Goal: Task Accomplishment & Management: Manage account settings

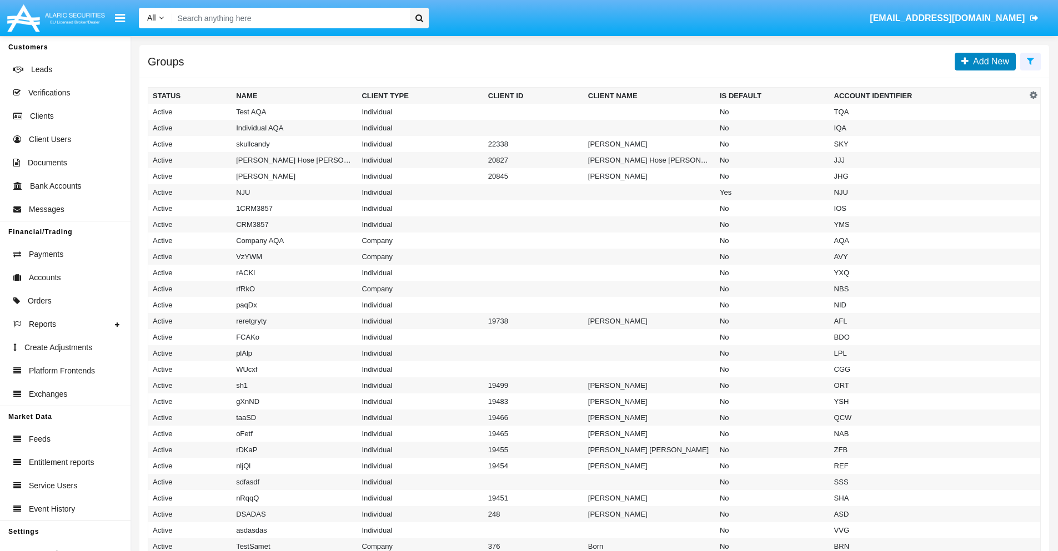
click at [988, 61] on span "Add New" at bounding box center [988, 61] width 41 height 9
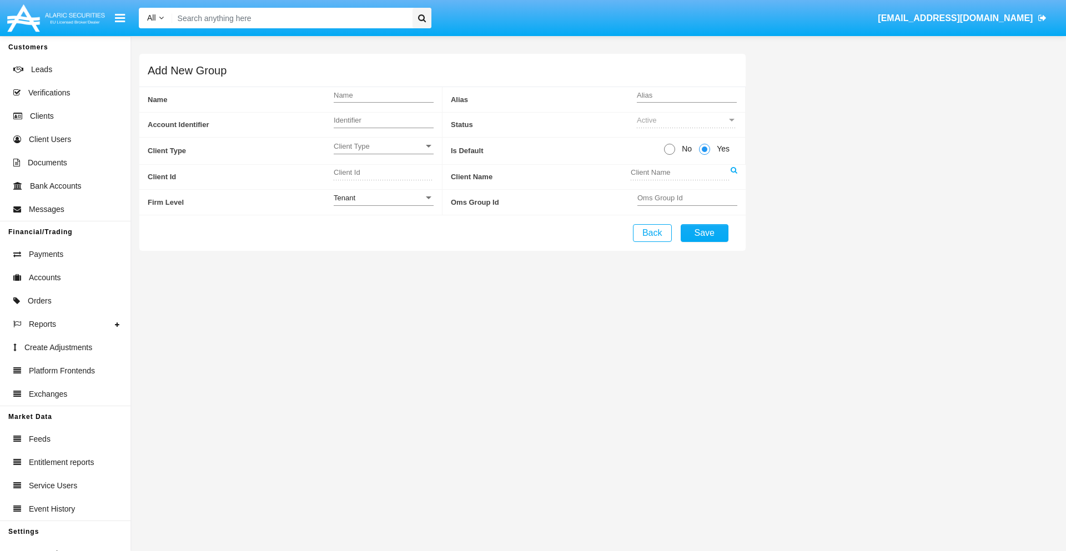
click at [685, 149] on span "No" at bounding box center [684, 149] width 19 height 12
click at [670, 155] on input "No" at bounding box center [669, 155] width 1 height 1
radio input "true"
type input "ZPuvY"
type input "X"
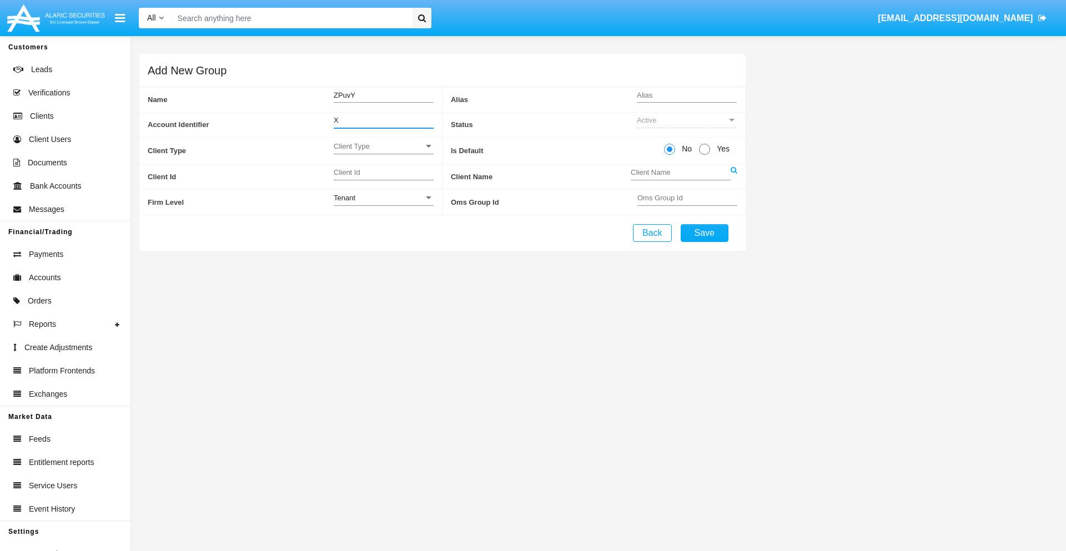
click at [383, 146] on span "Client Type" at bounding box center [379, 146] width 90 height 9
click at [383, 152] on span "Individual" at bounding box center [375, 153] width 82 height 22
click at [383, 198] on div "Tenant" at bounding box center [379, 197] width 90 height 9
click at [383, 204] on span "Tenant" at bounding box center [384, 204] width 100 height 22
type input "zKJYj"
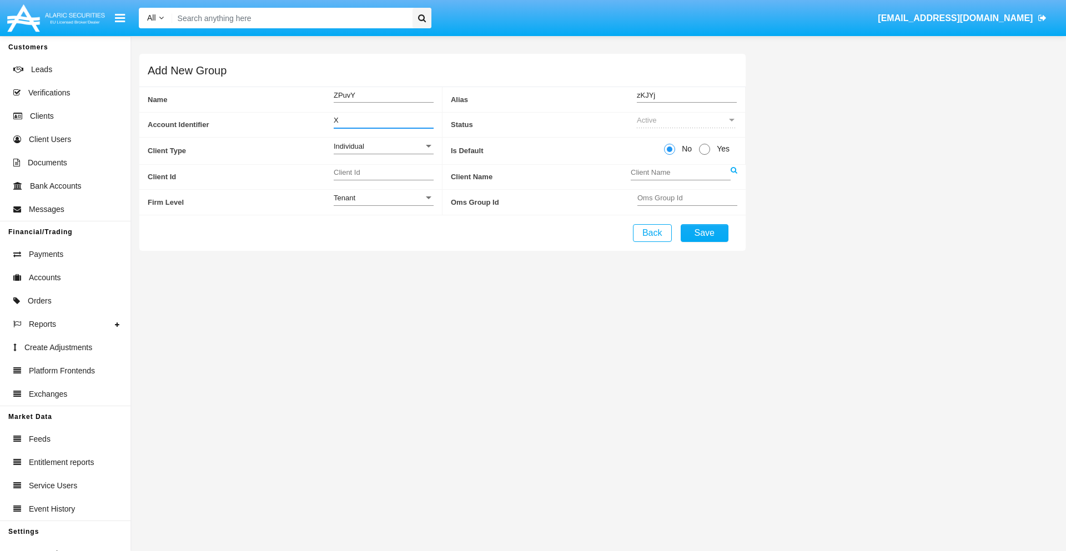
type input "X"
click at [704, 233] on button "Save" at bounding box center [705, 233] width 48 height 18
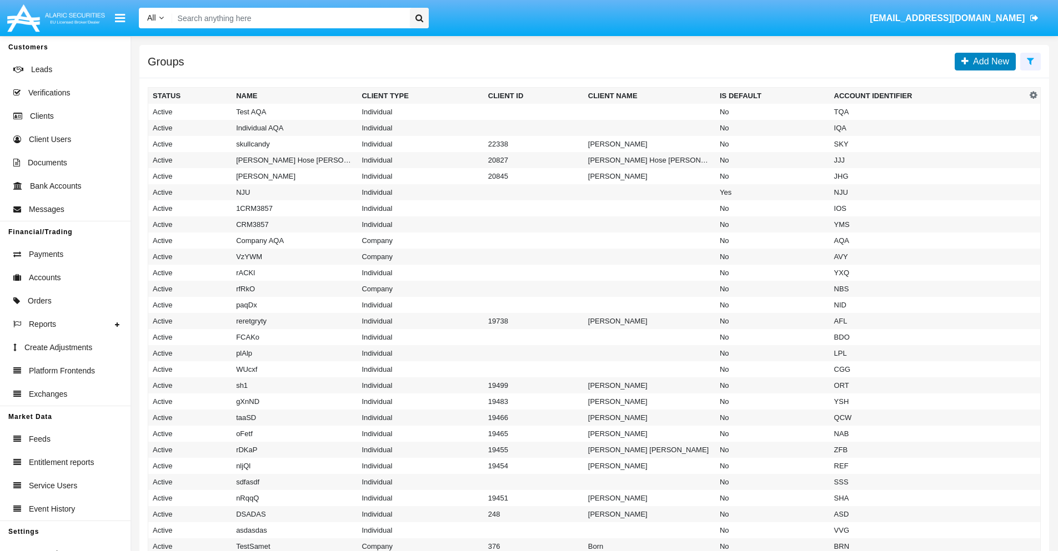
click at [988, 61] on span "Add New" at bounding box center [988, 61] width 41 height 9
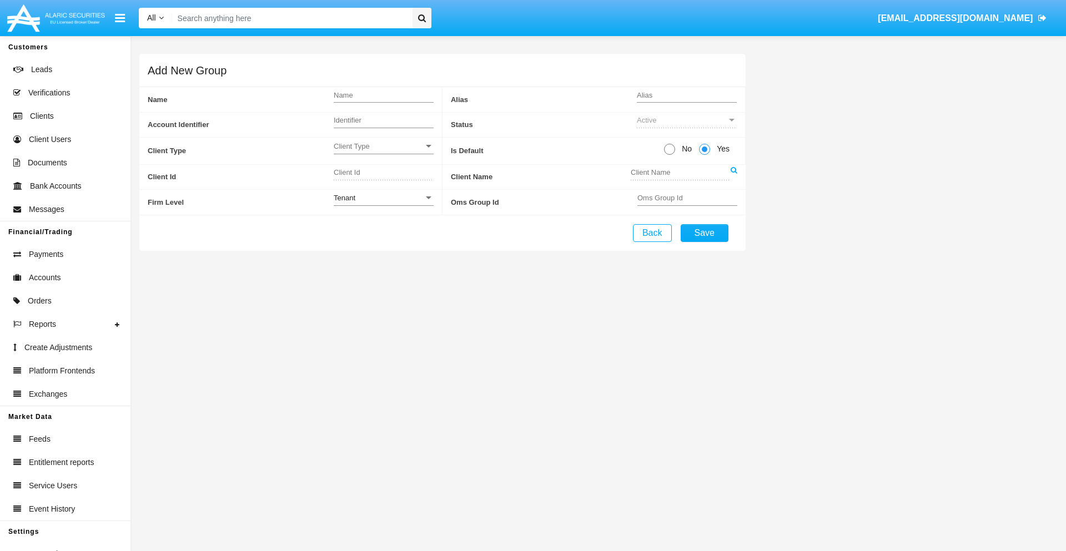
click at [685, 149] on span "No" at bounding box center [684, 149] width 19 height 12
click at [670, 155] on input "No" at bounding box center [669, 155] width 1 height 1
radio input "true"
click at [383, 146] on span "Client Type" at bounding box center [379, 146] width 90 height 9
click at [383, 174] on span "Company" at bounding box center [384, 174] width 100 height 22
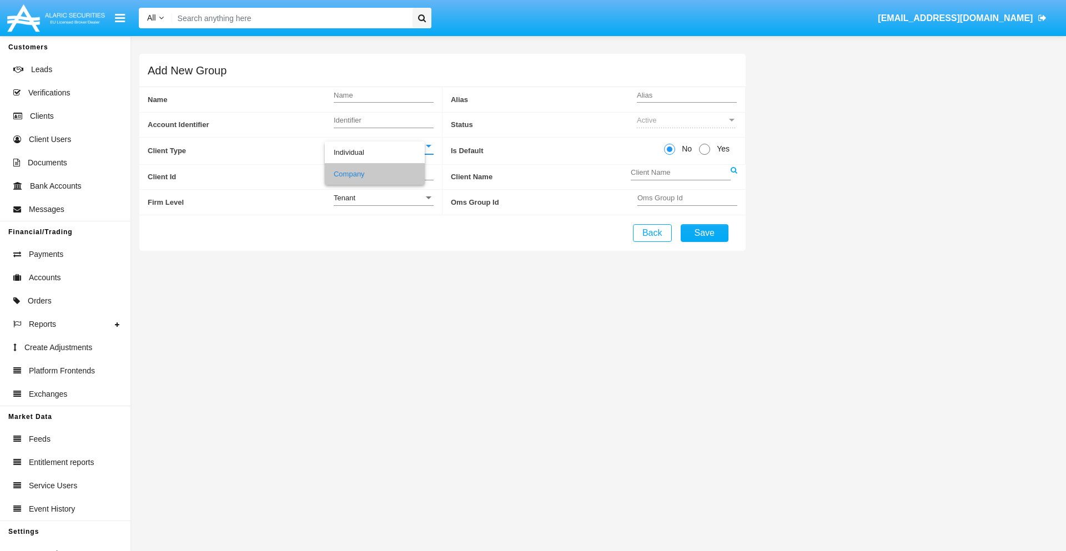
click at [734, 177] on link at bounding box center [734, 177] width 7 height 25
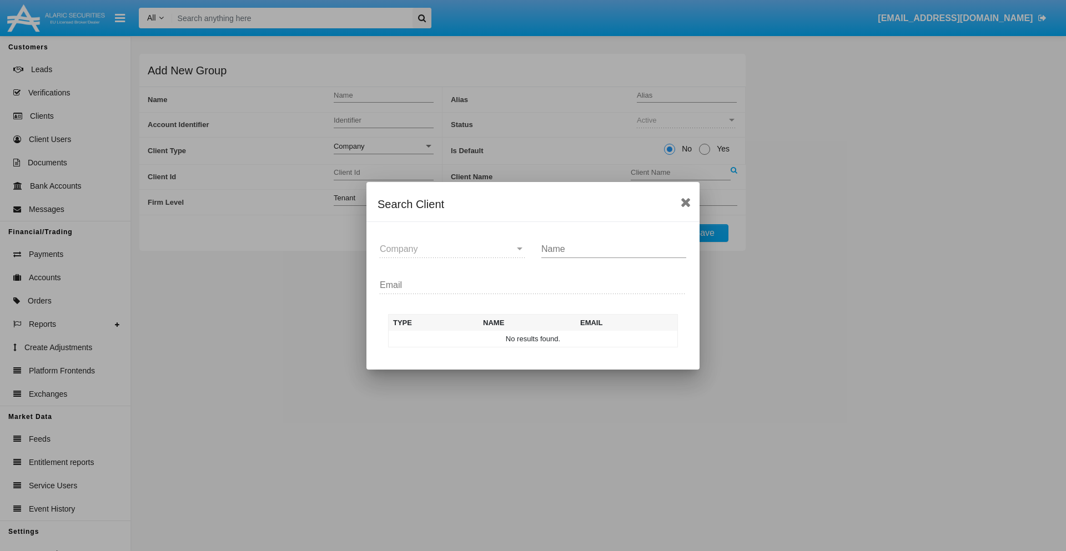
click at [614, 249] on input "Name" at bounding box center [613, 249] width 145 height 10
type input "FlashTurtles"
click at [543, 339] on td "FlashTurtles" at bounding box center [543, 339] width 117 height 17
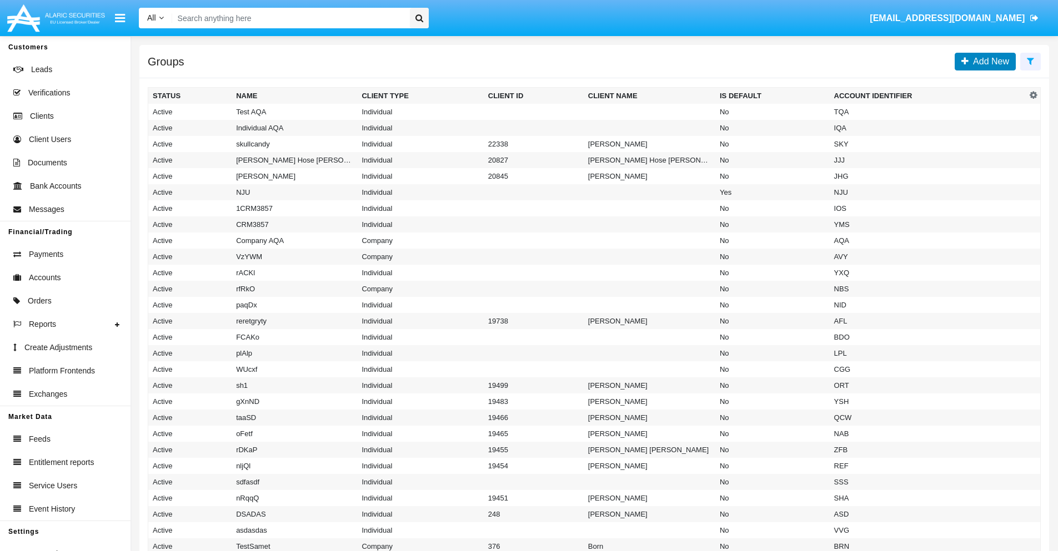
click at [988, 61] on span "Add New" at bounding box center [988, 61] width 41 height 9
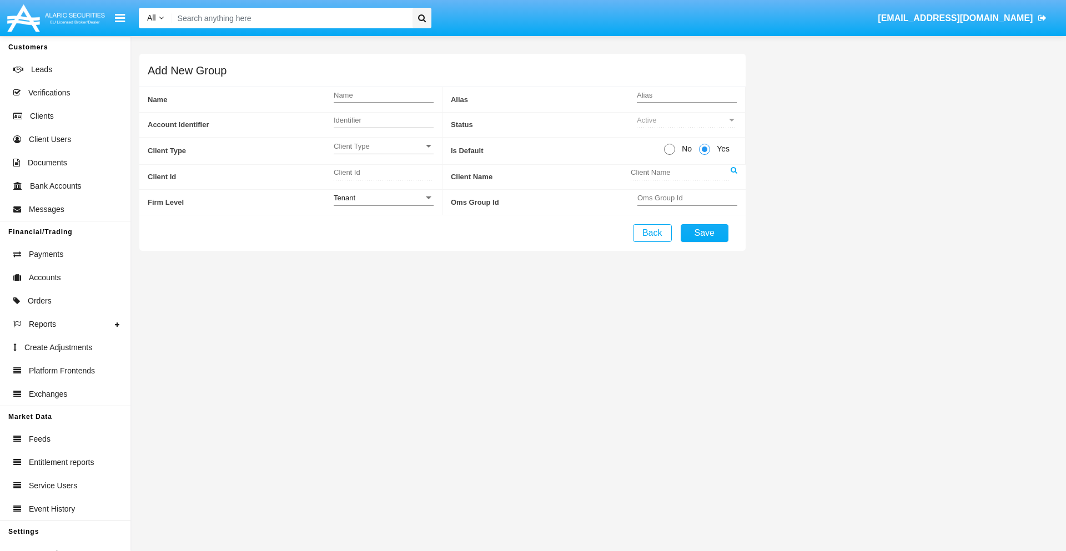
click at [685, 149] on span "No" at bounding box center [684, 149] width 19 height 12
click at [670, 155] on input "No" at bounding box center [669, 155] width 1 height 1
radio input "true"
click at [383, 146] on span "Client Type" at bounding box center [379, 146] width 90 height 9
click at [383, 152] on span "Individual" at bounding box center [384, 153] width 100 height 22
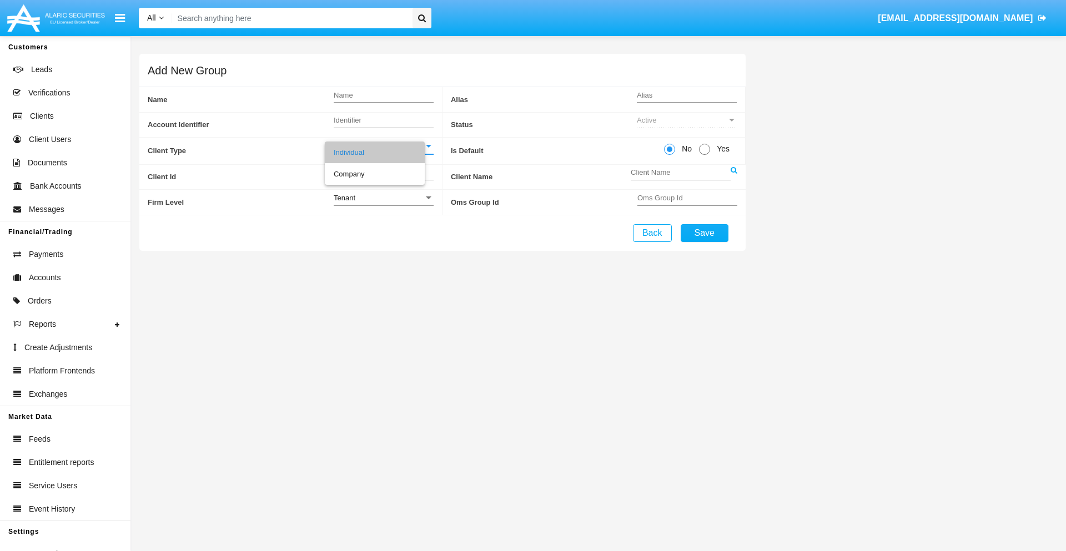
click at [734, 177] on link at bounding box center [734, 177] width 7 height 25
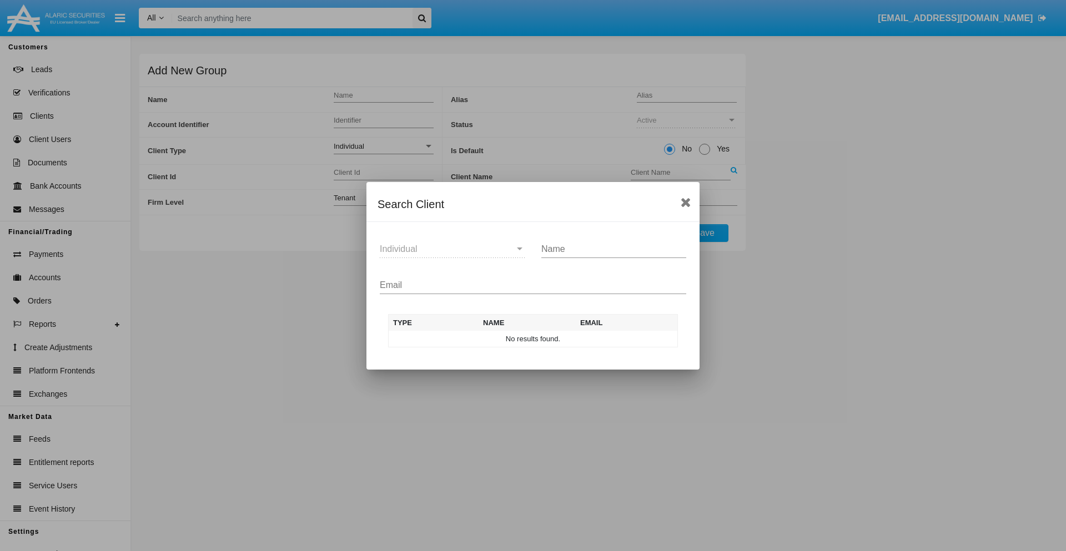
click at [533, 285] on input "Email" at bounding box center [533, 285] width 307 height 10
type input "test-user-snake@aqa.com"
click at [624, 339] on td "test-user-snake@aqa.com" at bounding box center [624, 339] width 107 height 17
